Goal: Information Seeking & Learning: Check status

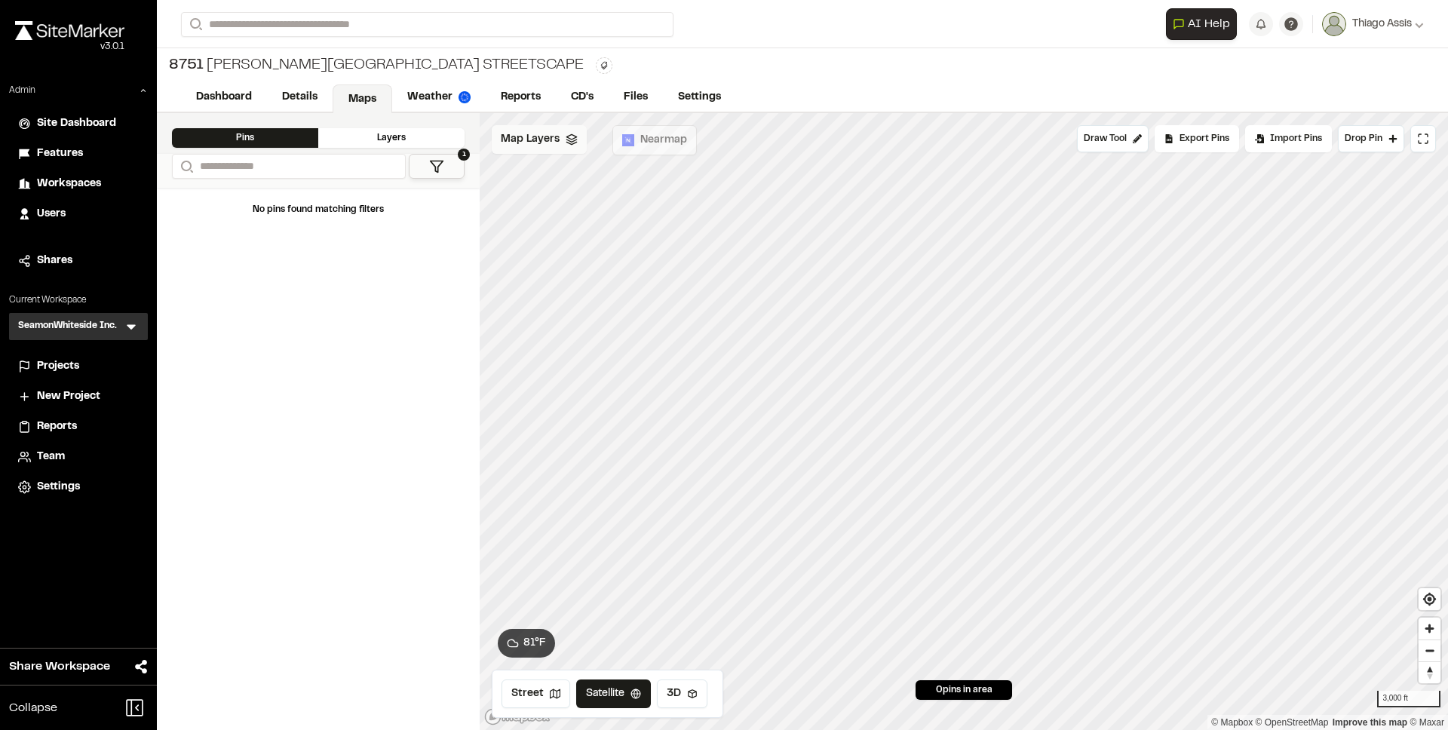
click at [536, 145] on span "Map Layers" at bounding box center [530, 139] width 59 height 17
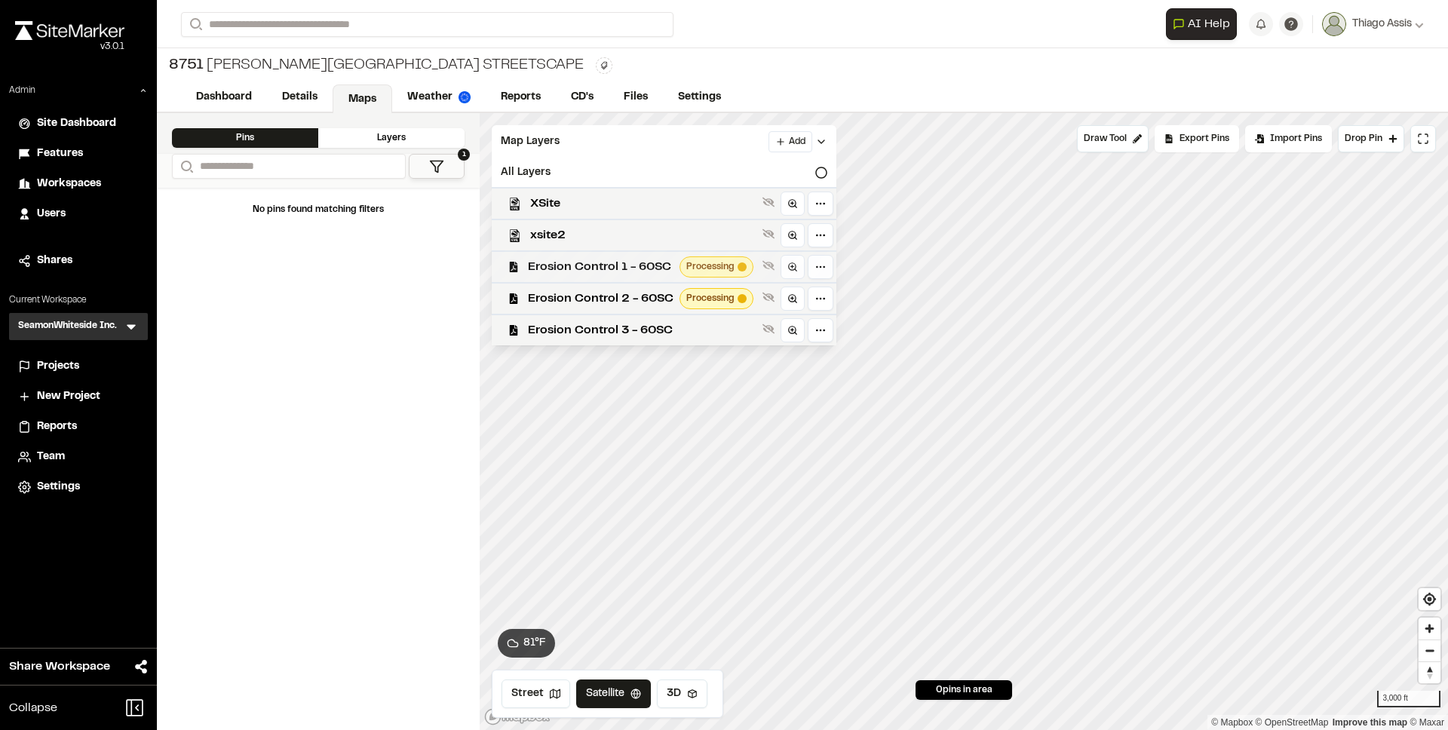
click at [602, 269] on span "Erosion Control 1 - 60SC" at bounding box center [601, 267] width 146 height 18
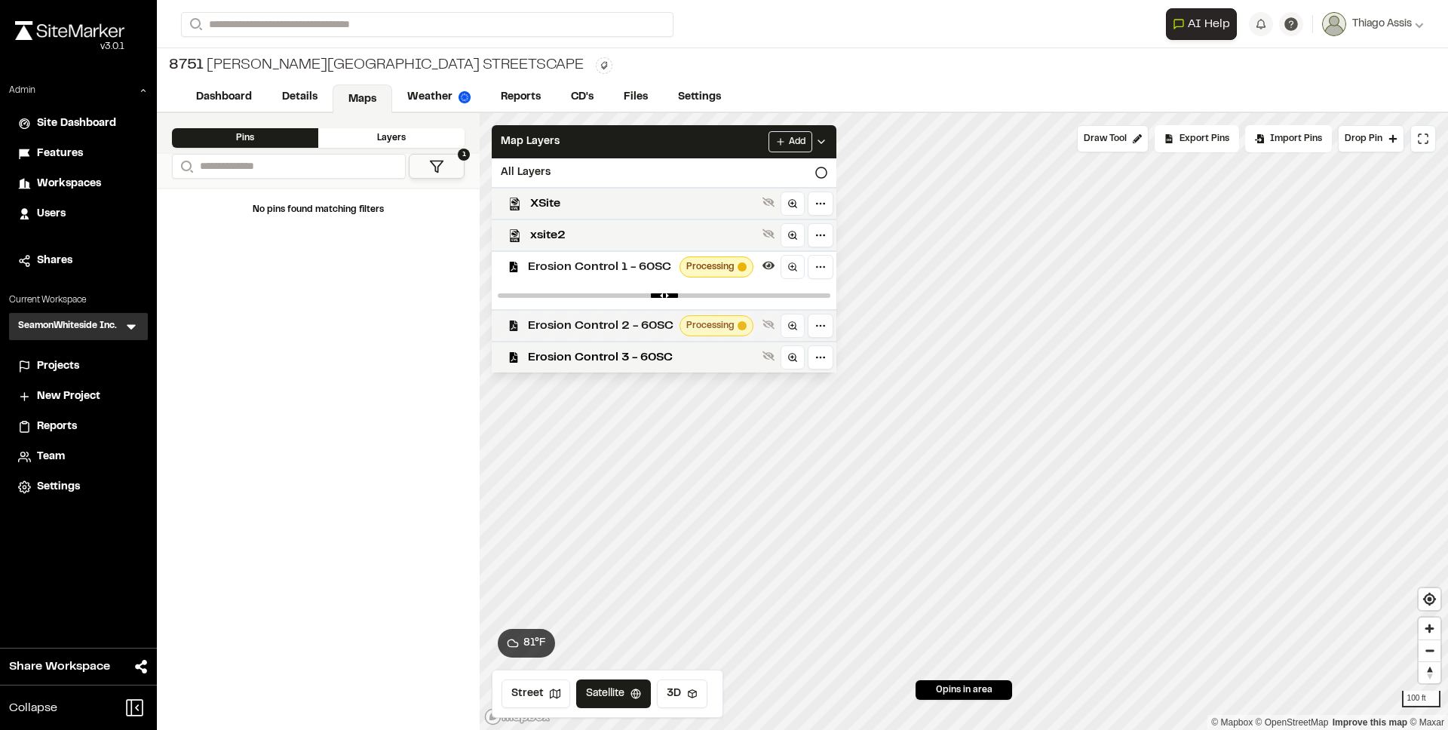
click at [601, 319] on span "Erosion Control 2 - 60SC" at bounding box center [601, 326] width 146 height 18
click at [619, 382] on span "Erosion Control 3 - 60SC" at bounding box center [642, 385] width 229 height 18
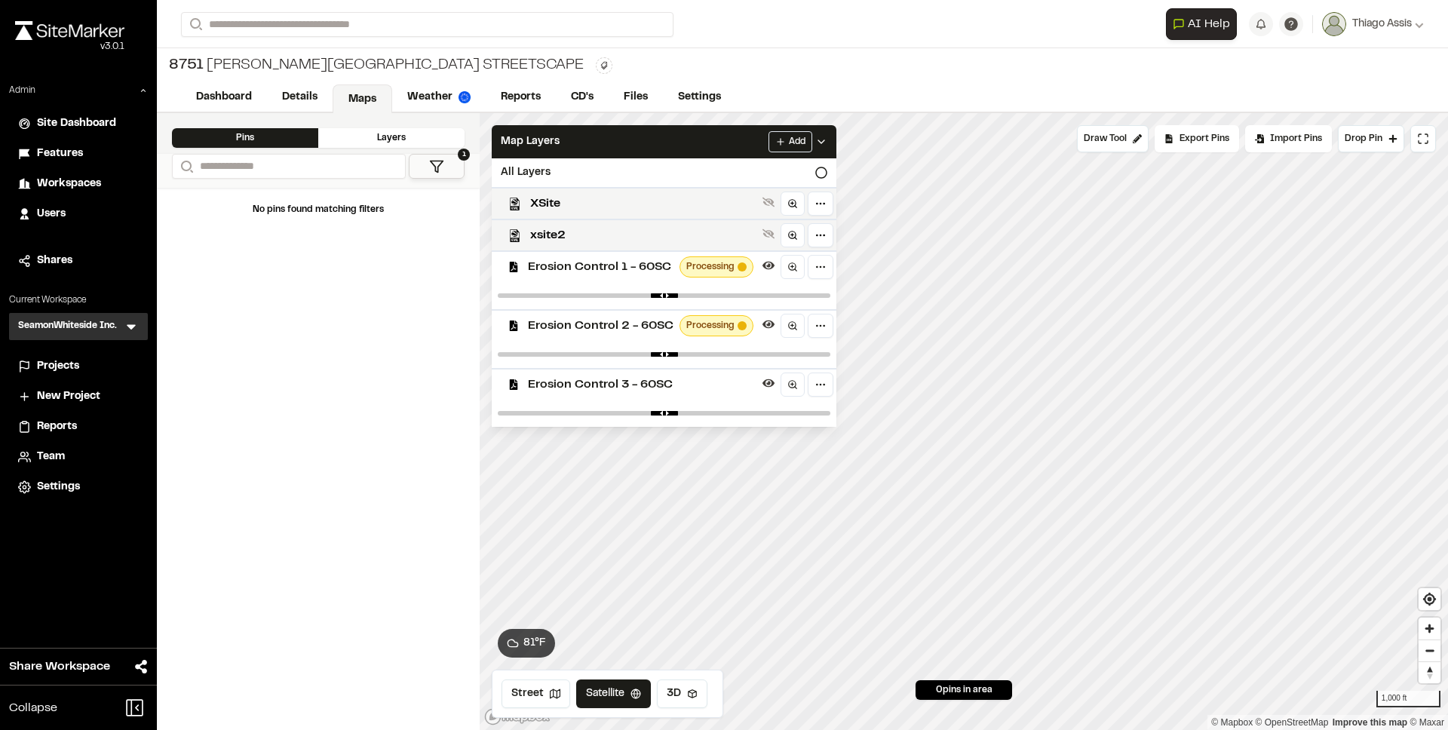
click at [642, 278] on div "Erosion Control 1 - 60SC Processing" at bounding box center [658, 266] width 357 height 32
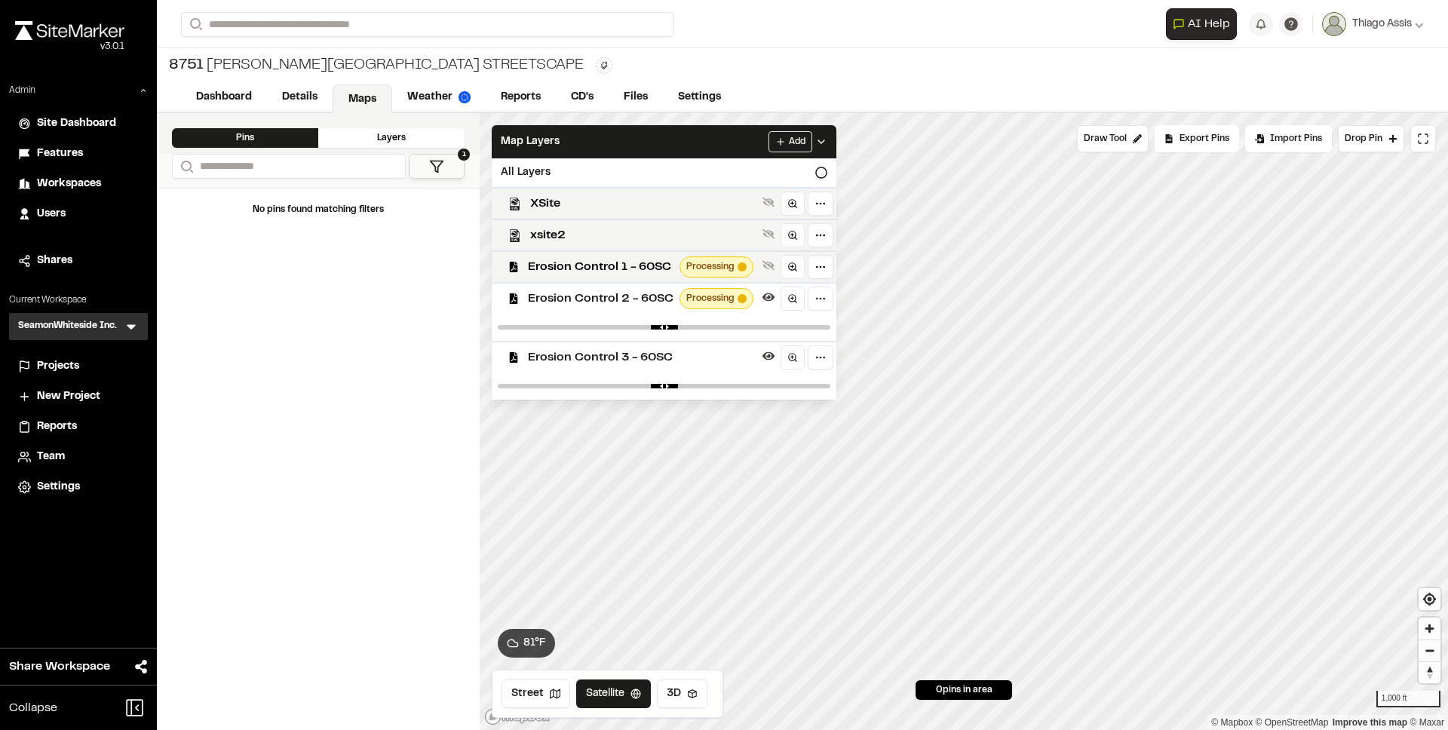
click at [642, 278] on div "Erosion Control 1 - 60SC Processing" at bounding box center [658, 266] width 357 height 32
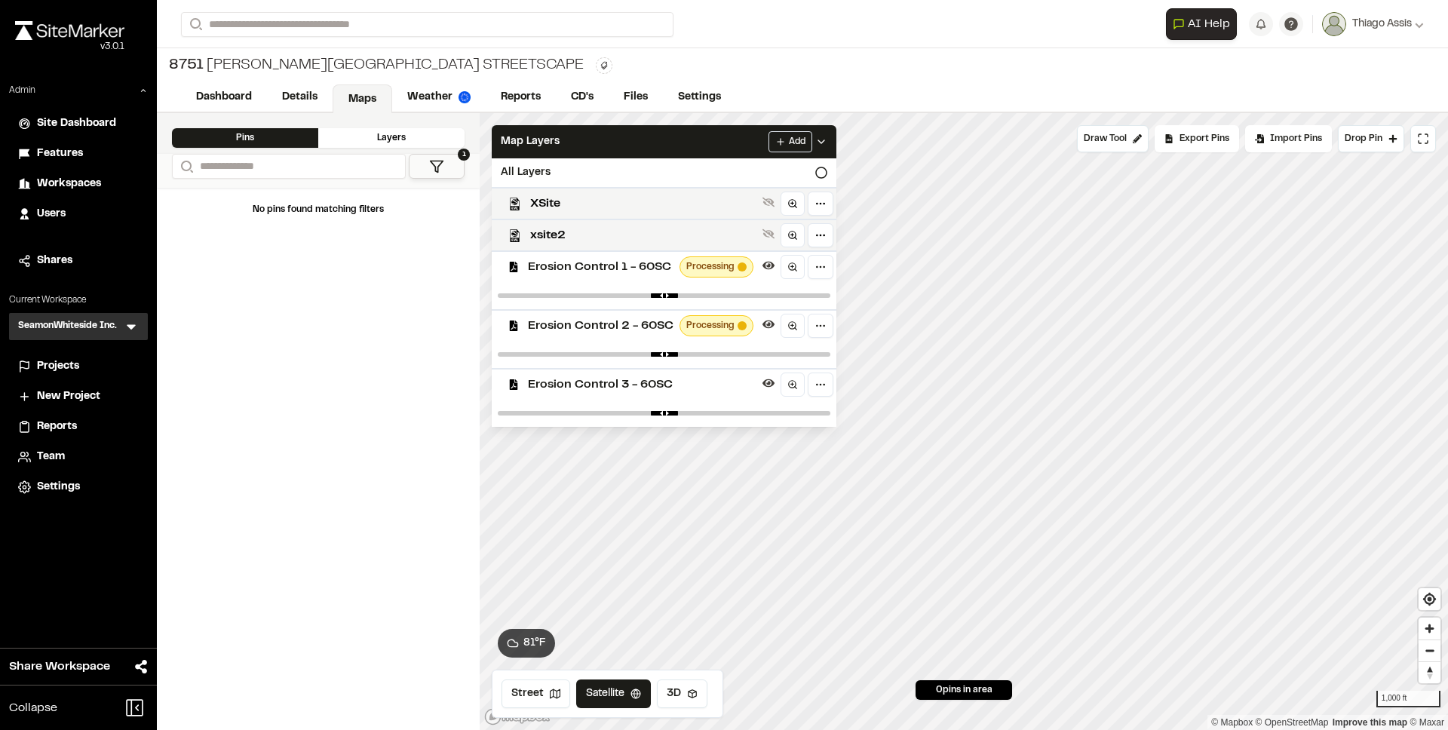
click at [278, 299] on div "No pins found matching filters" at bounding box center [318, 459] width 323 height 542
click at [305, 320] on div "No pins found matching filters" at bounding box center [318, 459] width 323 height 542
click at [314, 320] on div "No pins found matching filters" at bounding box center [318, 459] width 323 height 542
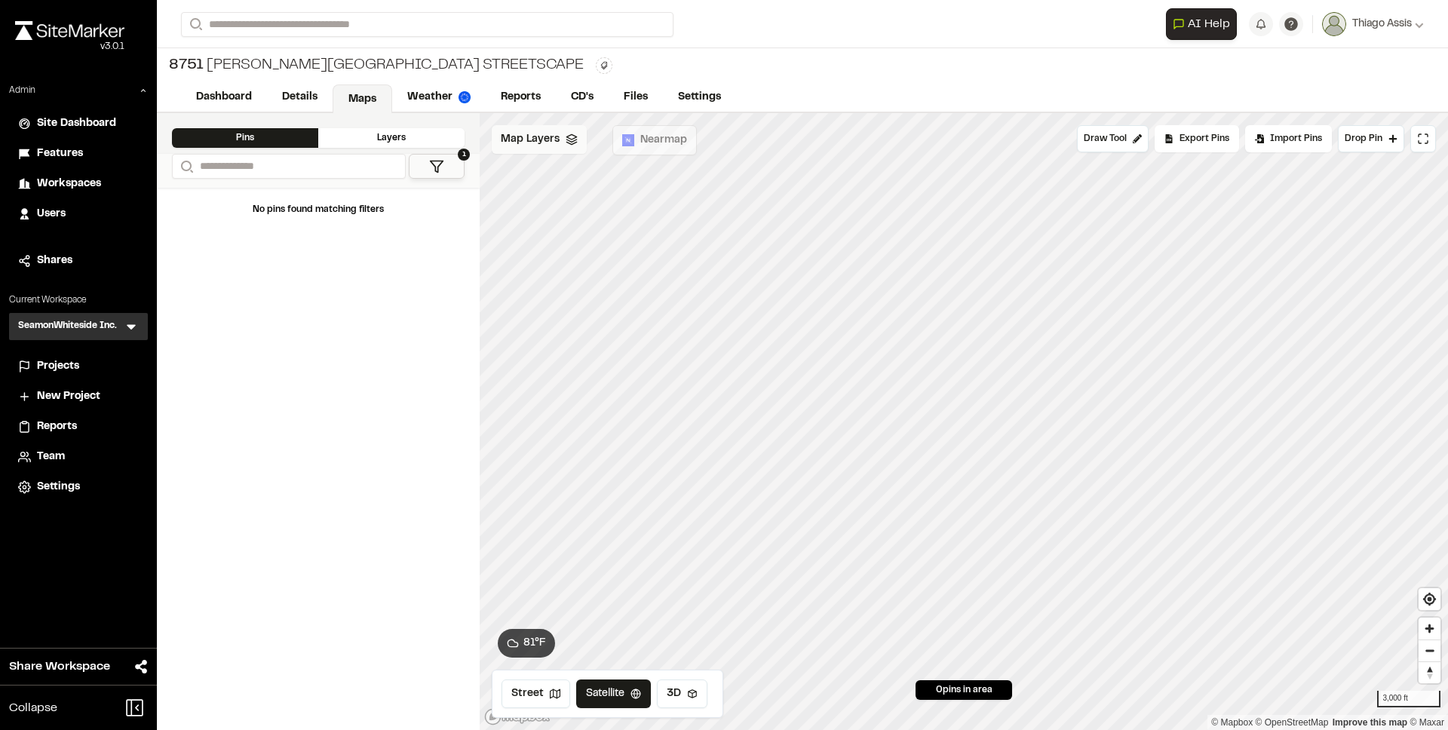
click at [551, 143] on span "Map Layers" at bounding box center [530, 139] width 59 height 17
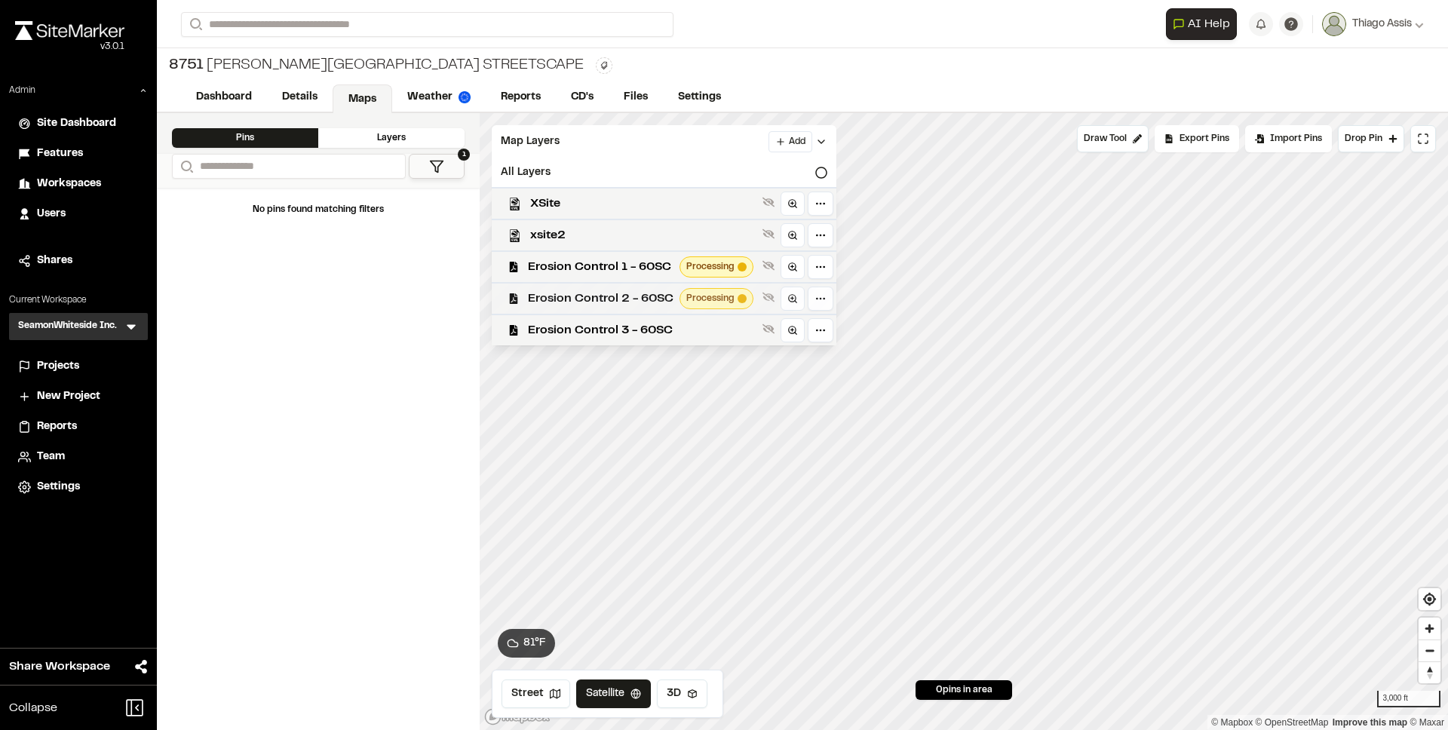
click at [614, 287] on div "Erosion Control 2 - 60SC Processing" at bounding box center [658, 298] width 357 height 32
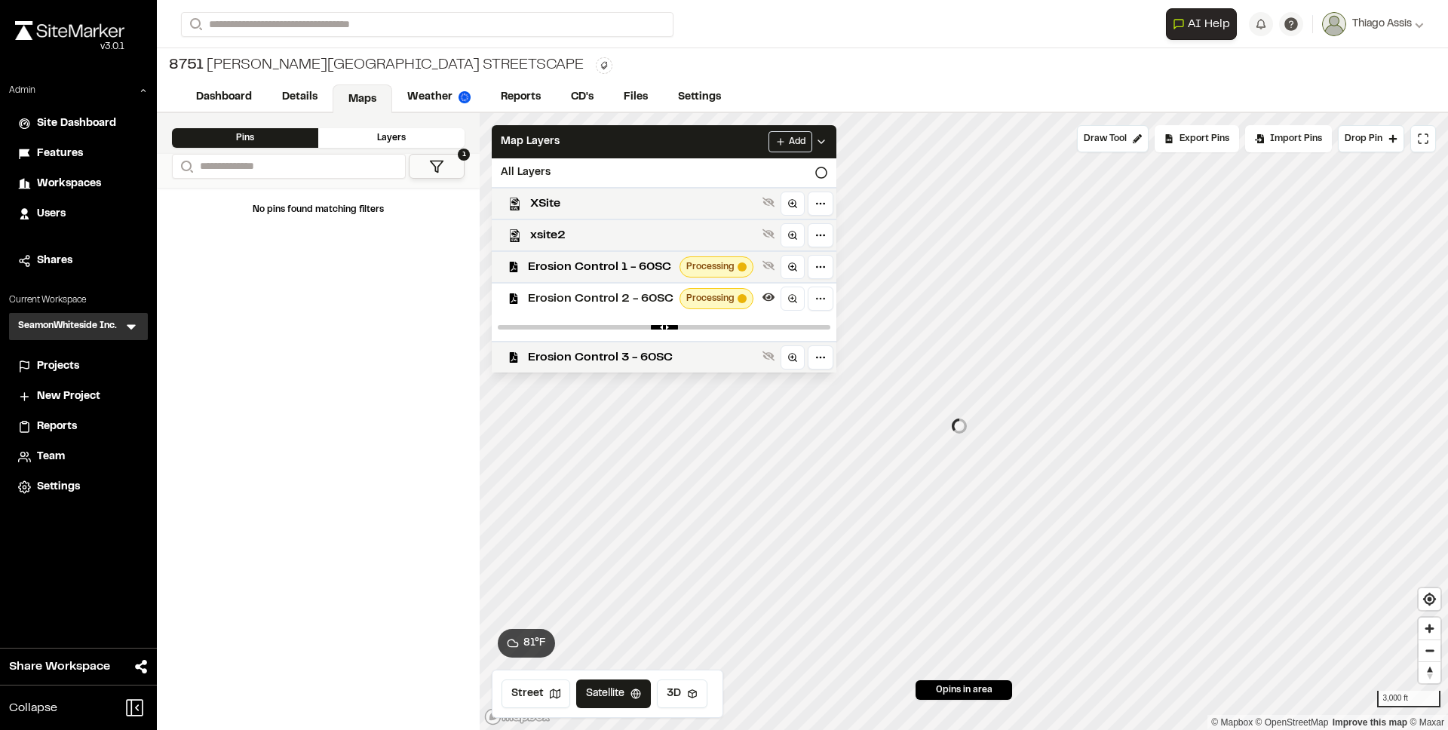
click at [610, 293] on span "Erosion Control 2 - 60SC" at bounding box center [601, 299] width 146 height 18
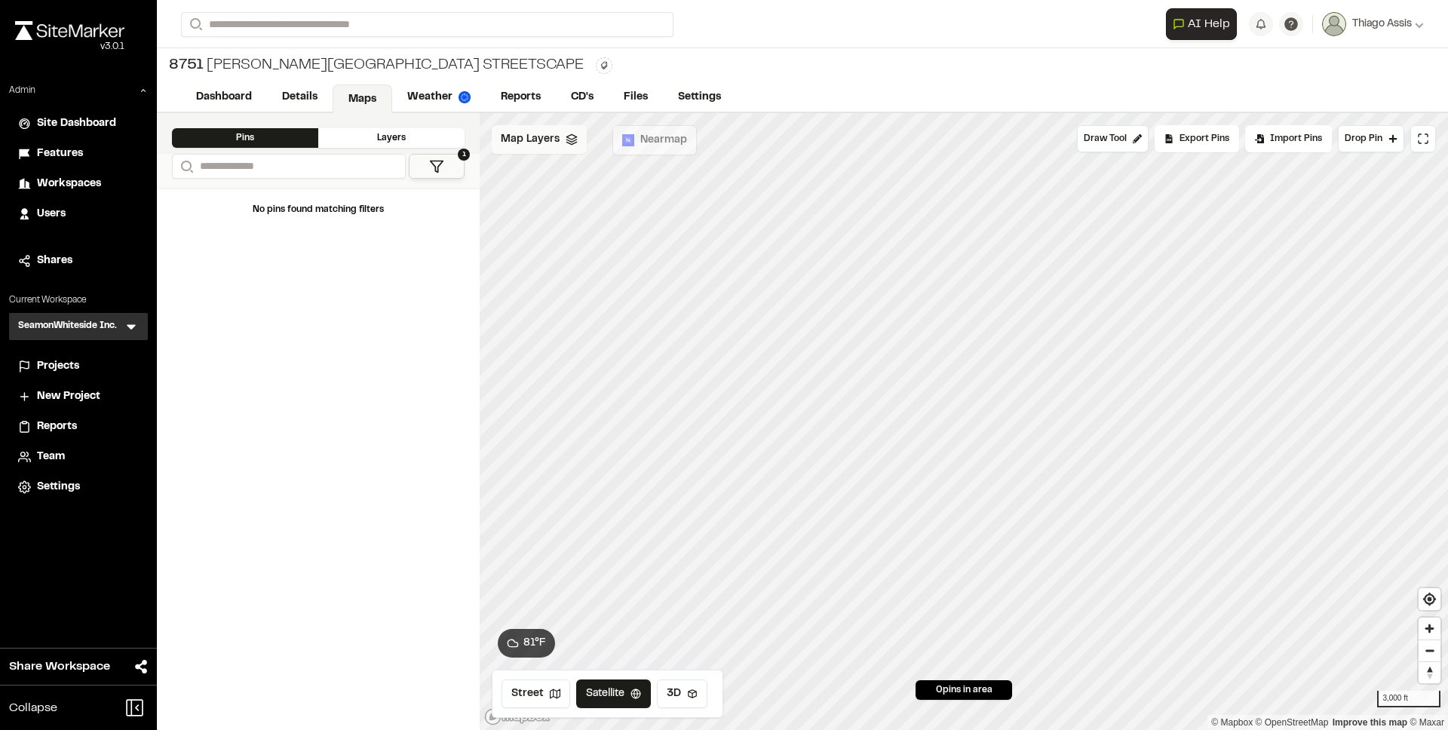
click at [547, 142] on span "Map Layers" at bounding box center [530, 139] width 59 height 17
click at [528, 147] on span "Map Layers" at bounding box center [530, 139] width 59 height 17
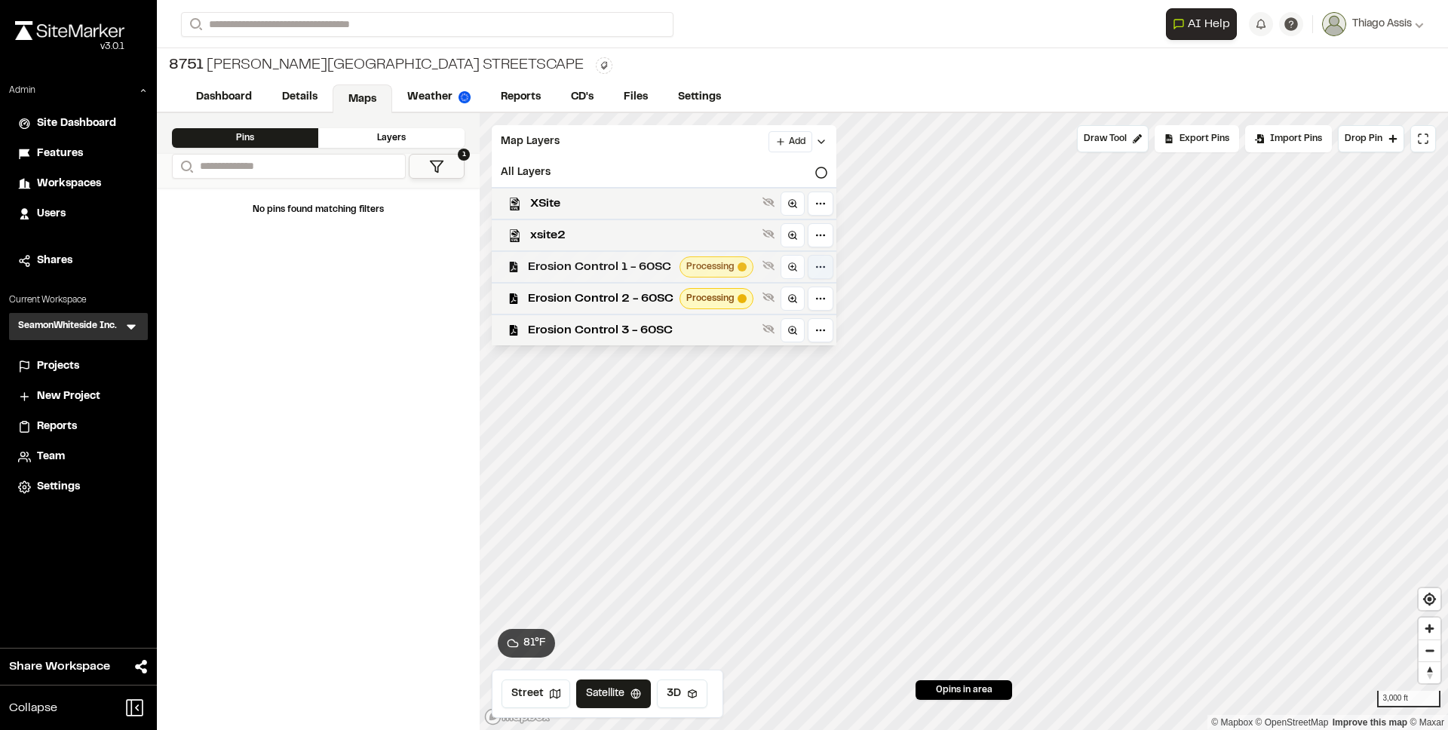
click at [827, 269] on html "**********" at bounding box center [724, 365] width 1448 height 730
click at [745, 334] on span "Download" at bounding box center [734, 331] width 49 height 17
drag, startPoint x: 892, startPoint y: 107, endPoint x: 901, endPoint y: 106, distance: 8.4
click at [892, 107] on html "**********" at bounding box center [724, 365] width 1448 height 730
click at [560, 272] on span "Erosion Control 1 - 60SC" at bounding box center [601, 267] width 146 height 18
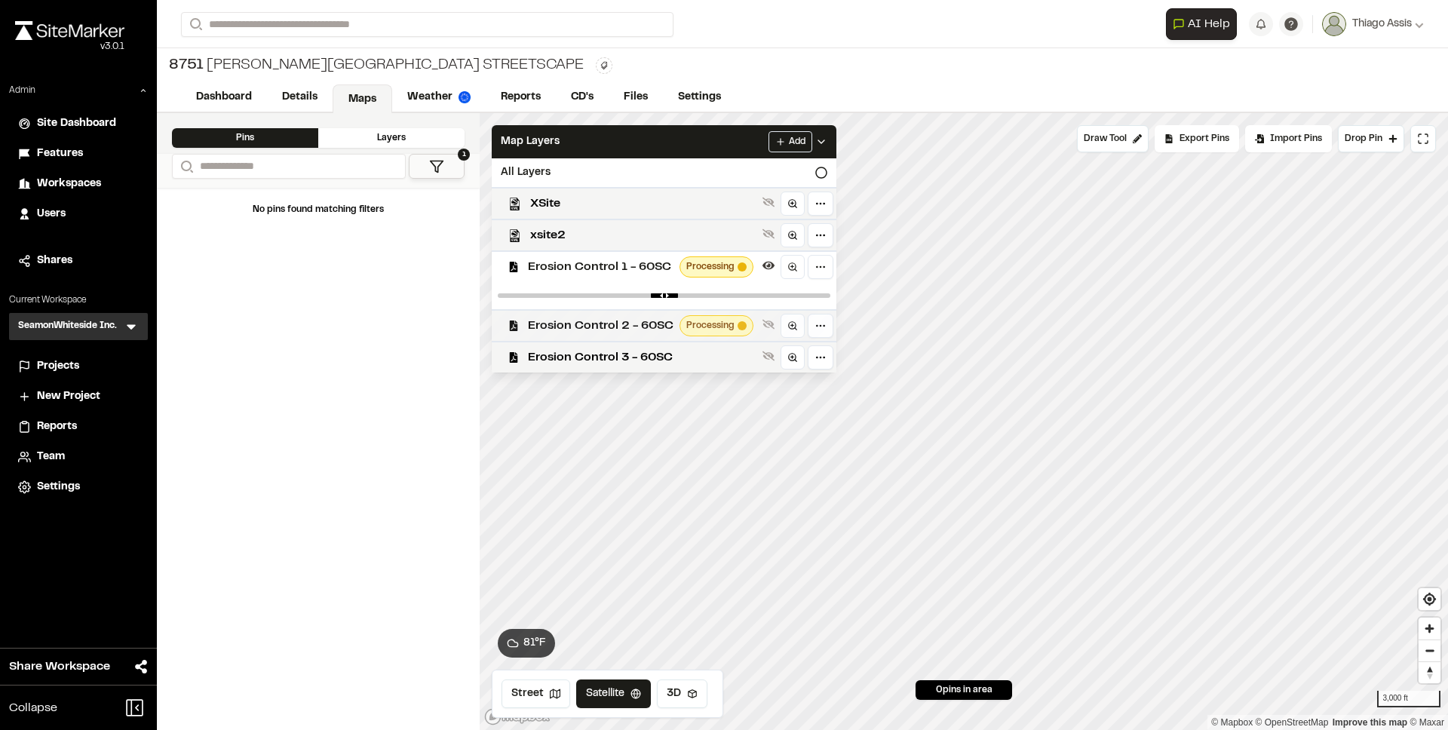
click at [603, 320] on span "Erosion Control 2 - 60SC" at bounding box center [601, 326] width 146 height 18
